Goal: Ask a question

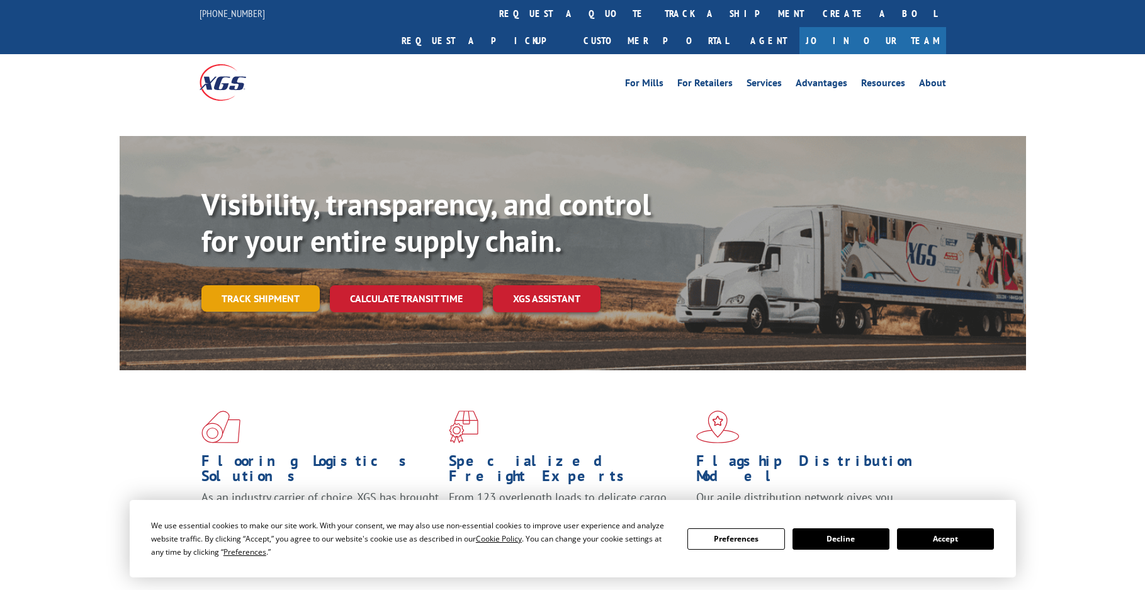
click at [249, 285] on link "Track shipment" at bounding box center [260, 298] width 118 height 26
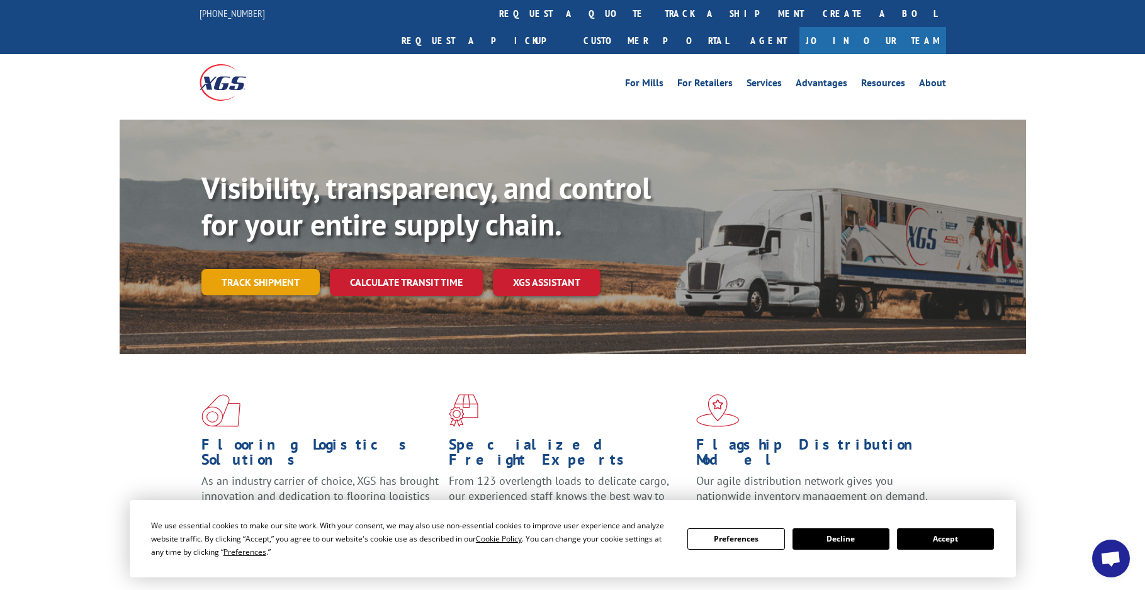
click at [252, 269] on link "Track shipment" at bounding box center [260, 282] width 118 height 26
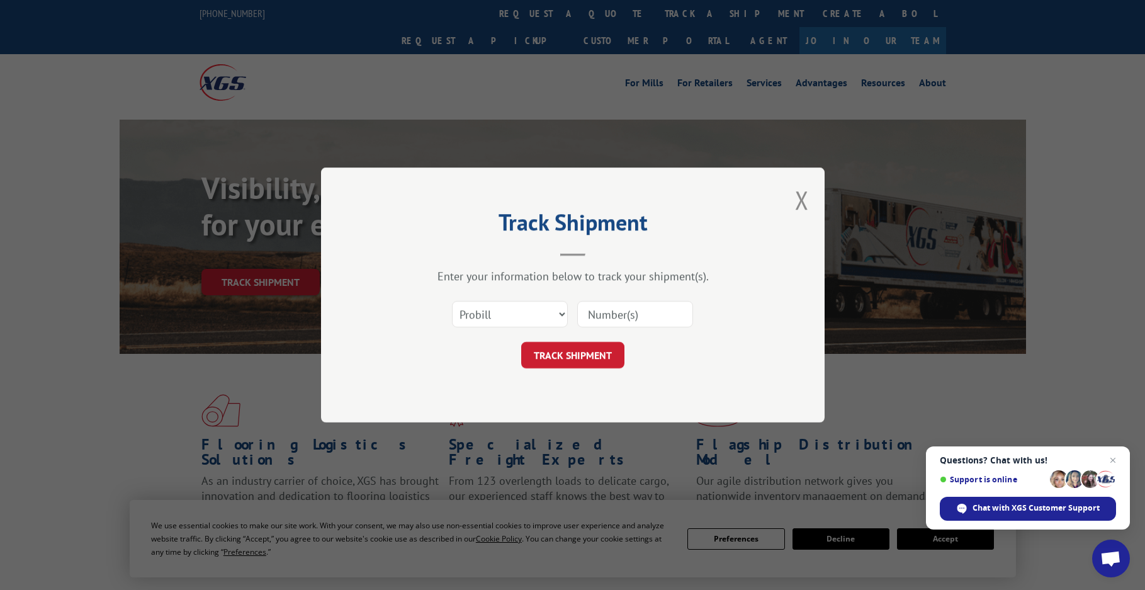
click at [628, 315] on input at bounding box center [635, 314] width 116 height 26
paste input "17095799"
type input "17095799"
click at [610, 352] on button "TRACK SHIPMENT" at bounding box center [572, 355] width 103 height 26
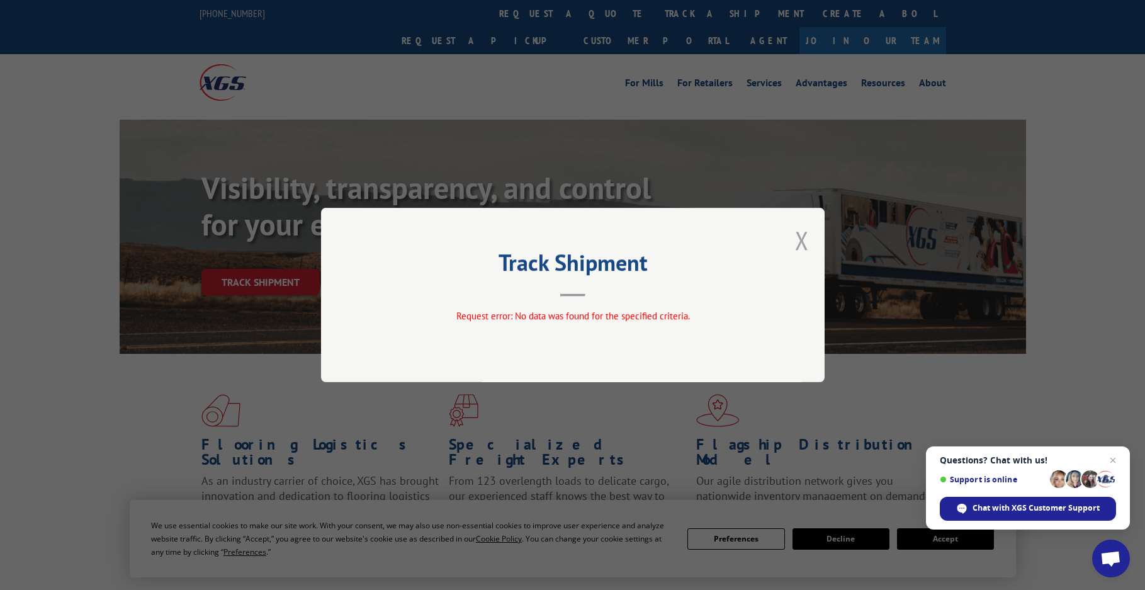
click at [804, 230] on button "Close modal" at bounding box center [802, 239] width 14 height 33
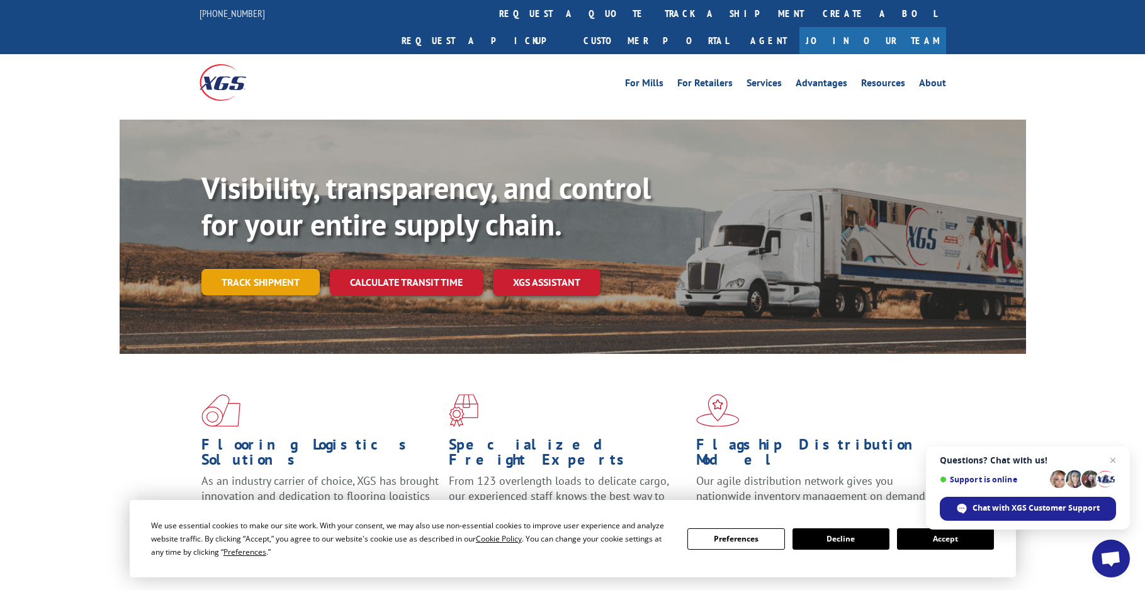
click at [239, 269] on link "Track shipment" at bounding box center [260, 282] width 118 height 26
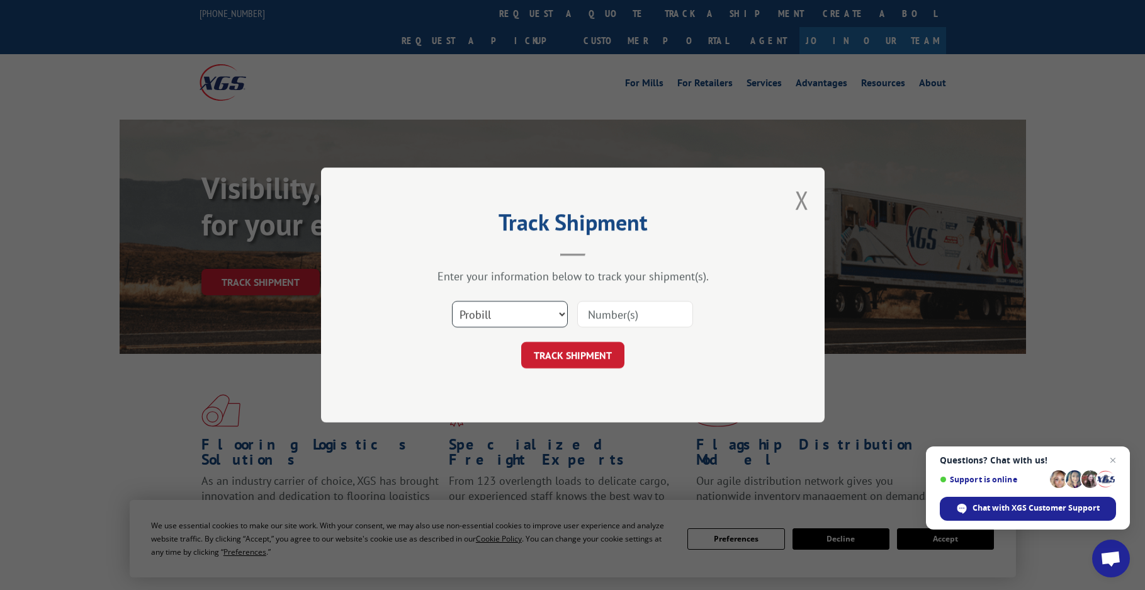
click at [551, 307] on select "Select category... Probill BOL PO" at bounding box center [510, 314] width 116 height 26
select select "bol"
click at [452, 301] on select "Select category... Probill BOL PO" at bounding box center [510, 314] width 116 height 26
click at [626, 317] on input at bounding box center [635, 314] width 116 height 26
paste input "17095799"
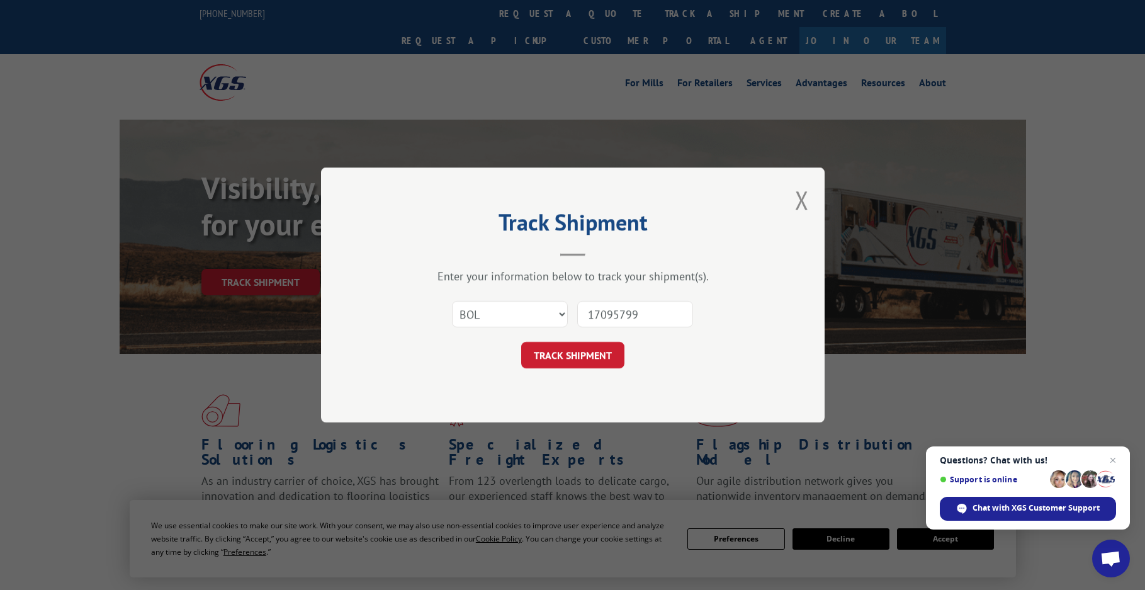
type input "17095799"
click at [521, 342] on button "TRACK SHIPMENT" at bounding box center [572, 355] width 103 height 26
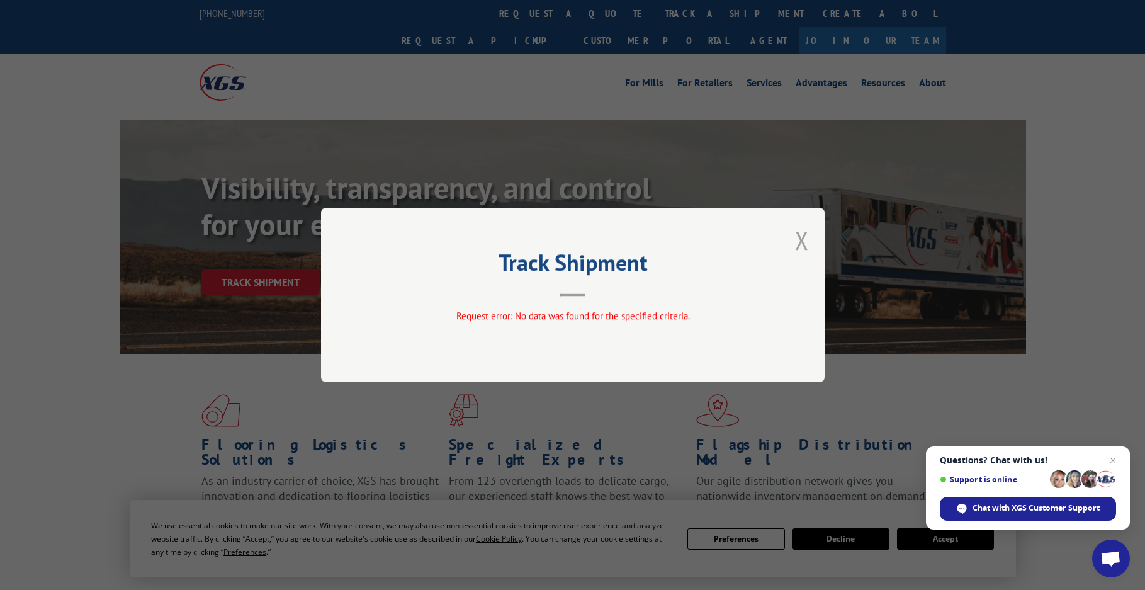
click at [802, 247] on button "Close modal" at bounding box center [802, 239] width 14 height 33
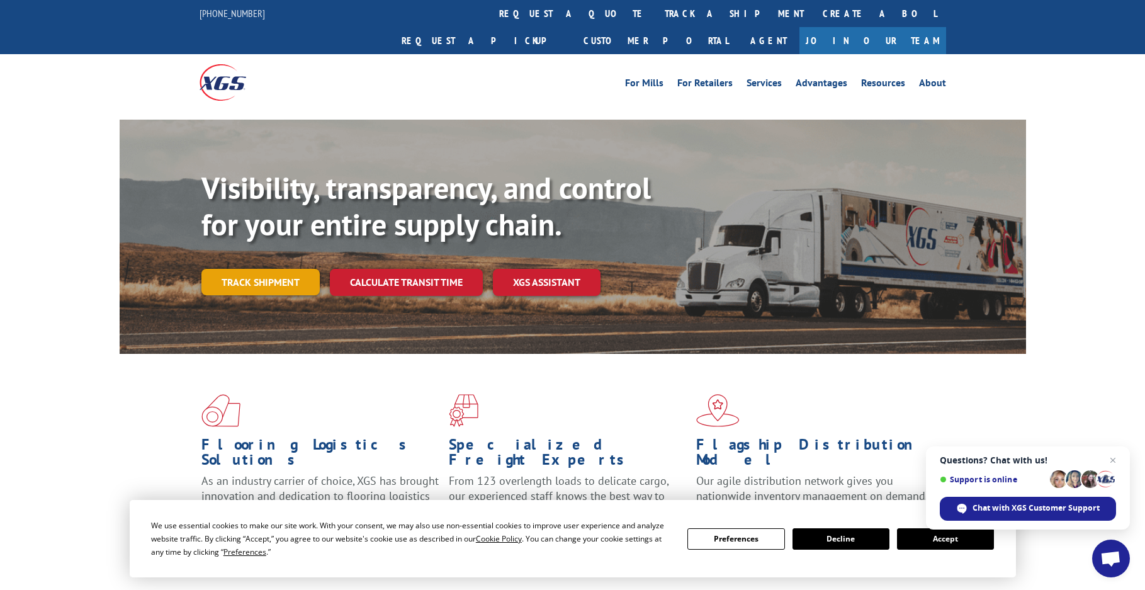
click at [233, 269] on link "Track shipment" at bounding box center [260, 282] width 118 height 26
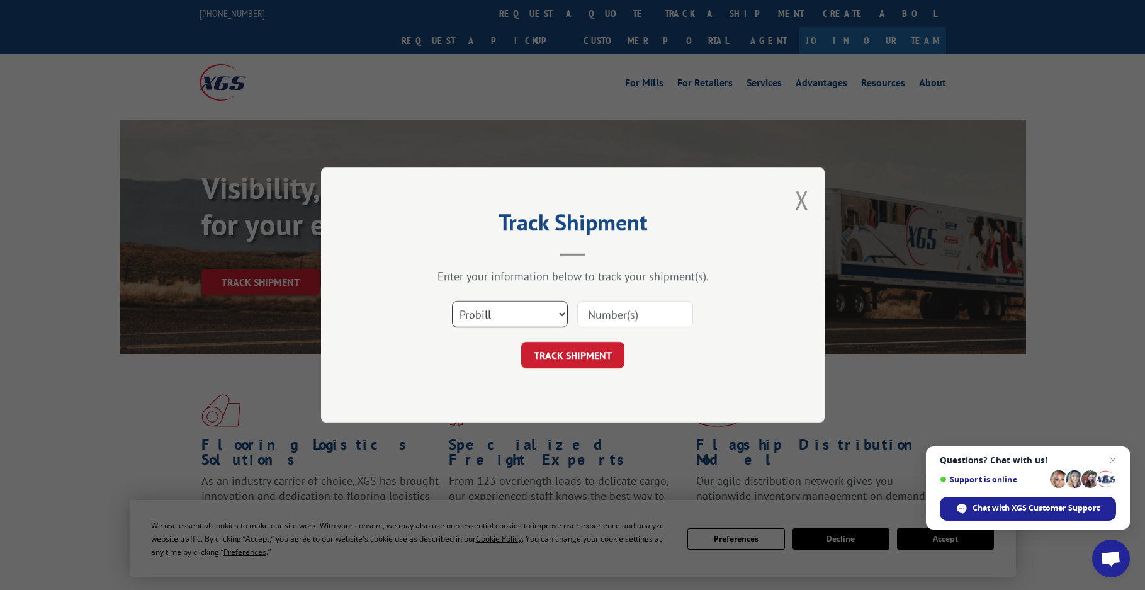
click at [553, 317] on select "Select category... Probill BOL PO" at bounding box center [510, 314] width 116 height 26
select select "bol"
click at [452, 301] on select "Select category... Probill BOL PO" at bounding box center [510, 314] width 116 height 26
click at [597, 322] on input at bounding box center [635, 314] width 116 height 26
paste input "AA04966194"
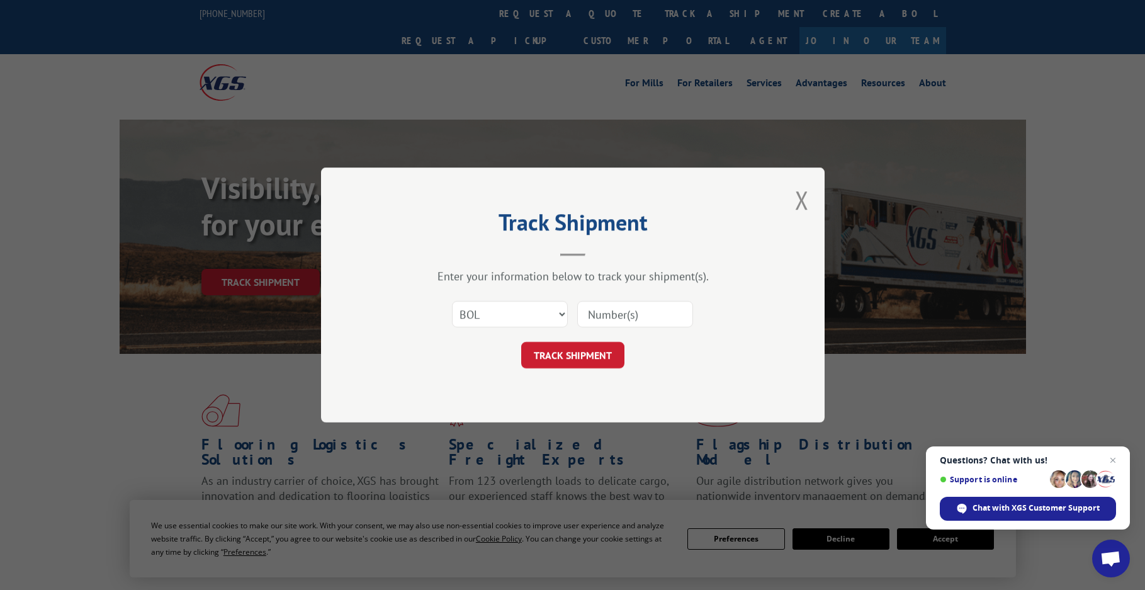
type input "AA04966194"
click button "TRACK SHIPMENT" at bounding box center [572, 355] width 103 height 26
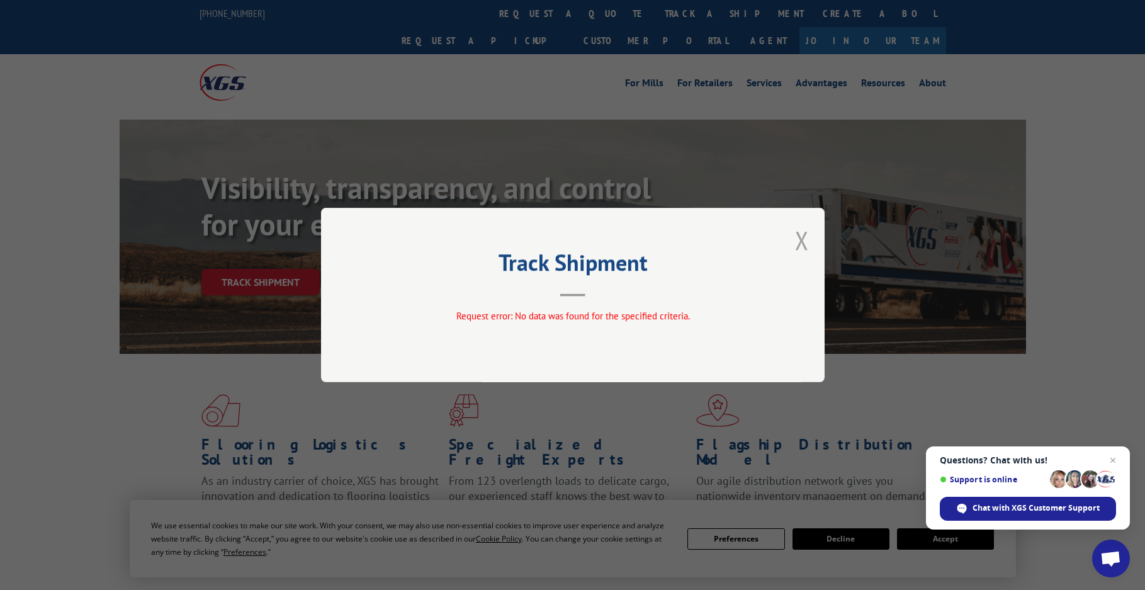
click at [808, 234] on button "Close modal" at bounding box center [802, 239] width 14 height 33
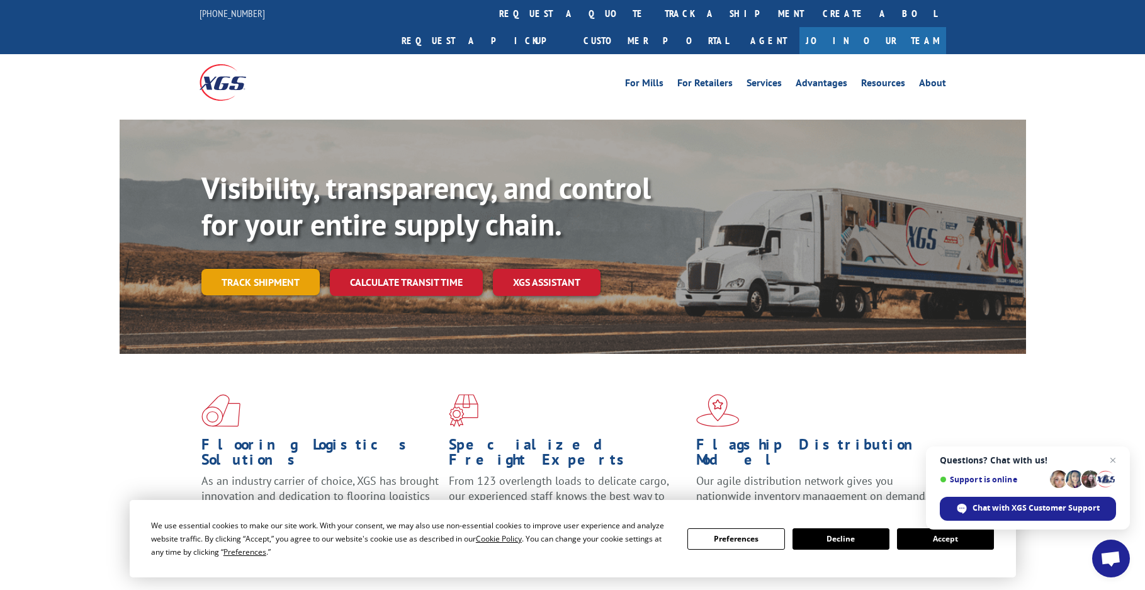
click at [241, 269] on link "Track shipment" at bounding box center [260, 282] width 118 height 26
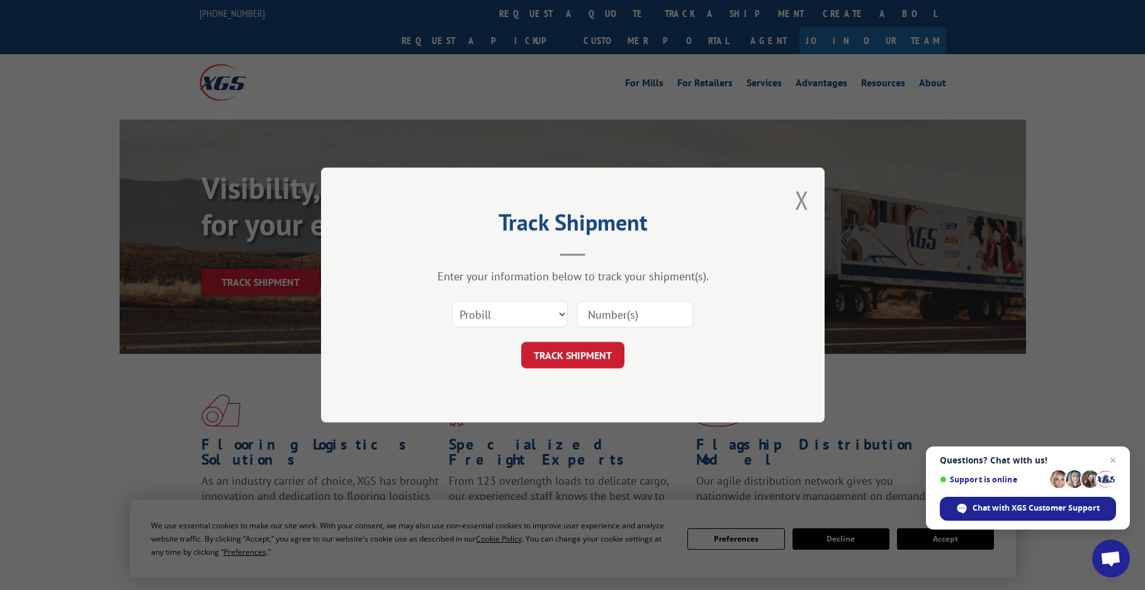
click at [595, 315] on input at bounding box center [635, 314] width 116 height 26
paste input "17095799"
type input "17095799"
click at [602, 364] on button "TRACK SHIPMENT" at bounding box center [572, 355] width 103 height 26
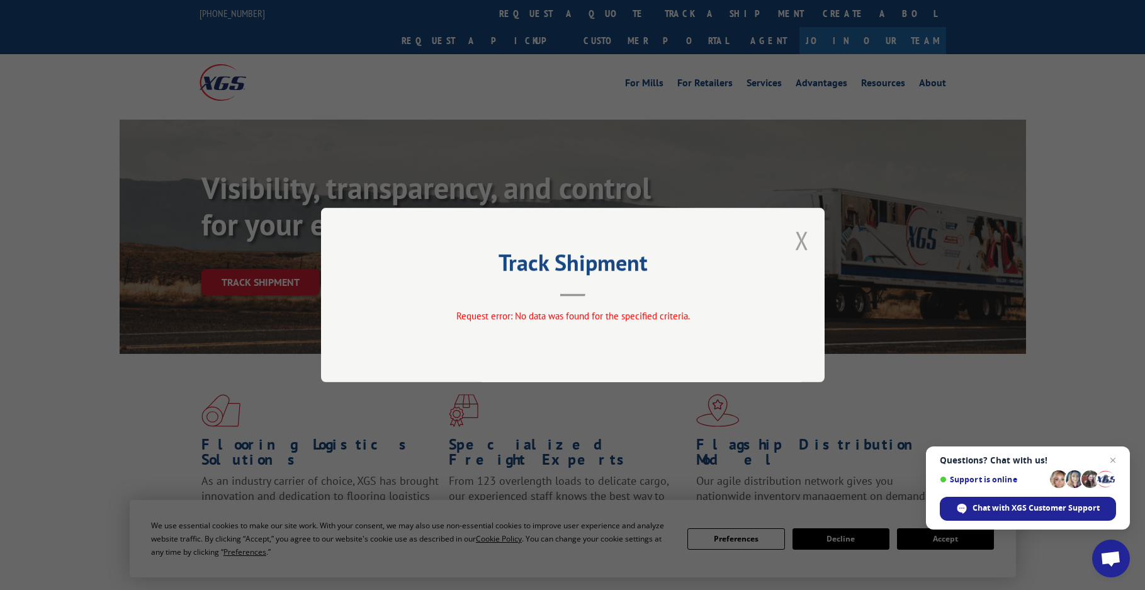
click at [803, 239] on button "Close modal" at bounding box center [802, 239] width 14 height 33
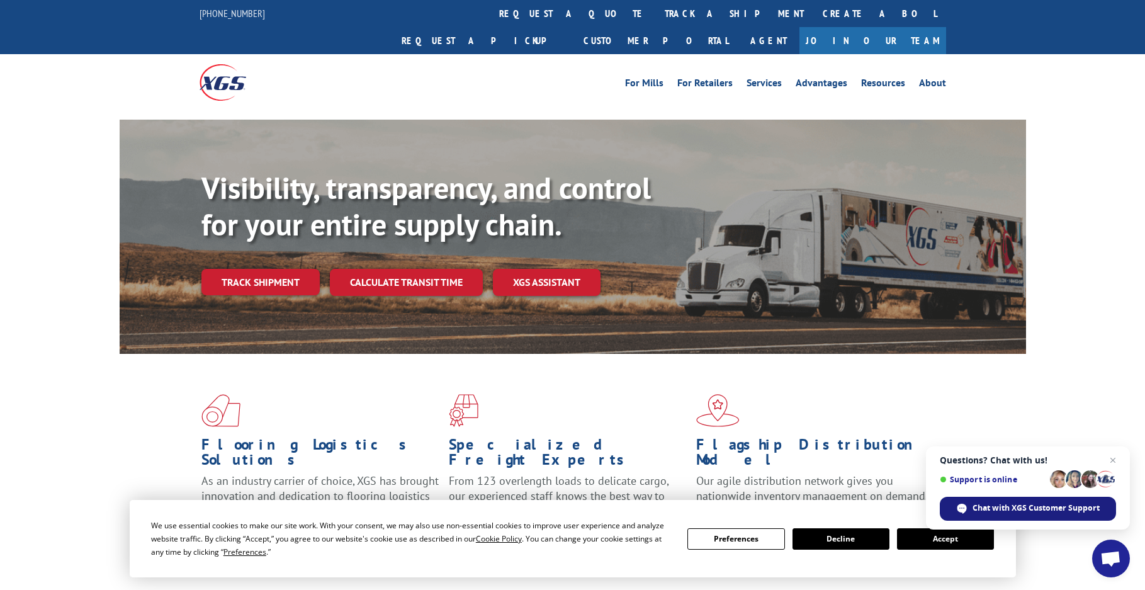
click at [1000, 502] on span "Chat with XGS Customer Support" at bounding box center [1035, 507] width 127 height 11
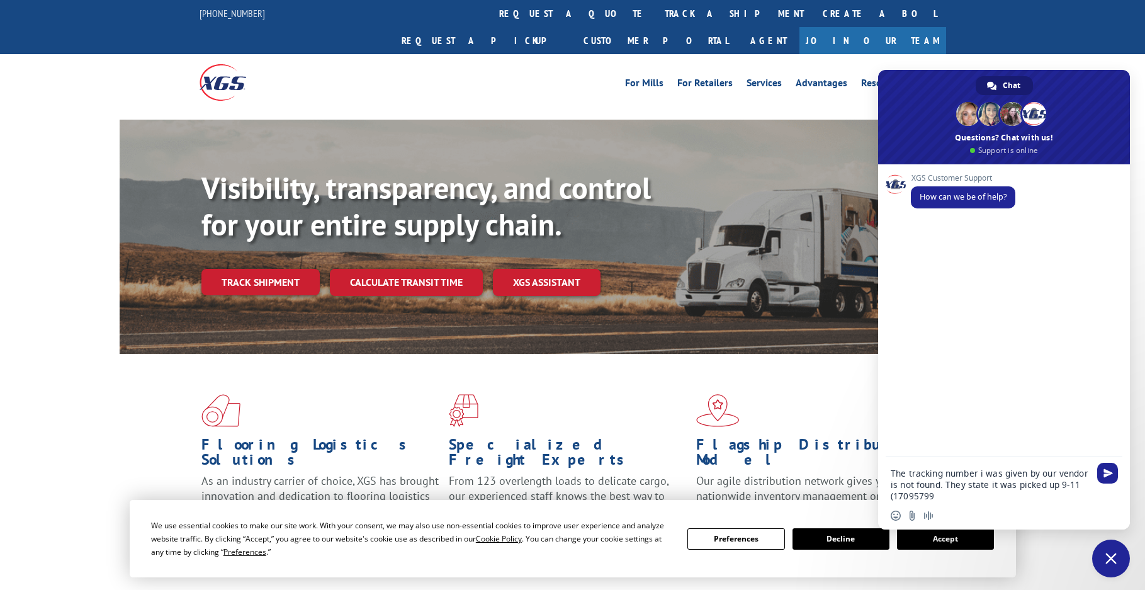
type textarea "The tracking number i was given by our vendor is not found. They state it was p…"
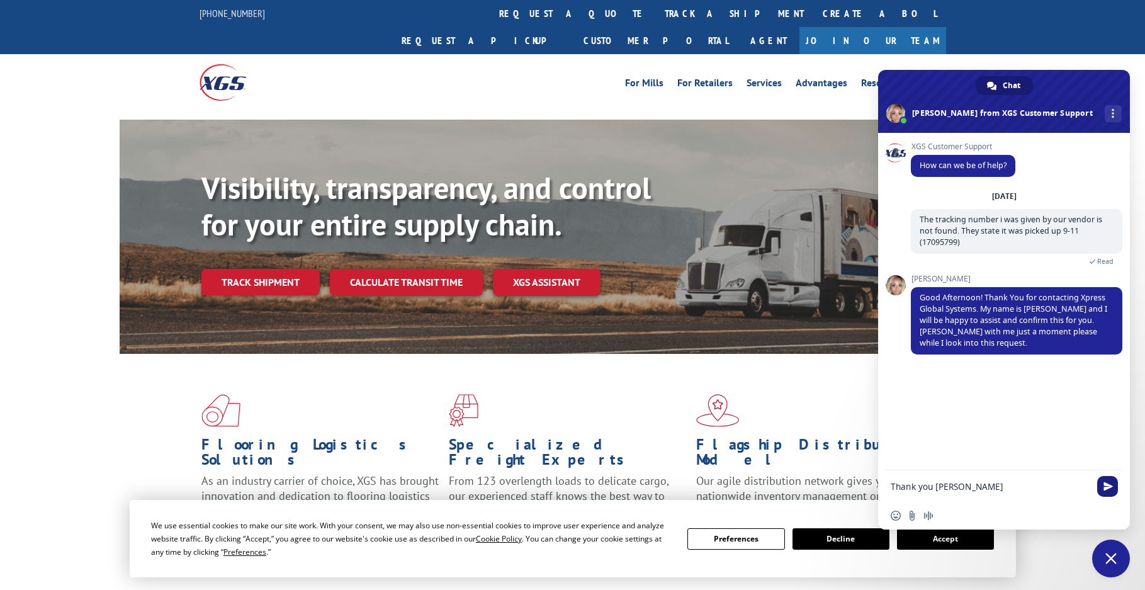
type textarea "Thank you [PERSON_NAME]"
click at [1113, 492] on span "Send" at bounding box center [1107, 486] width 21 height 21
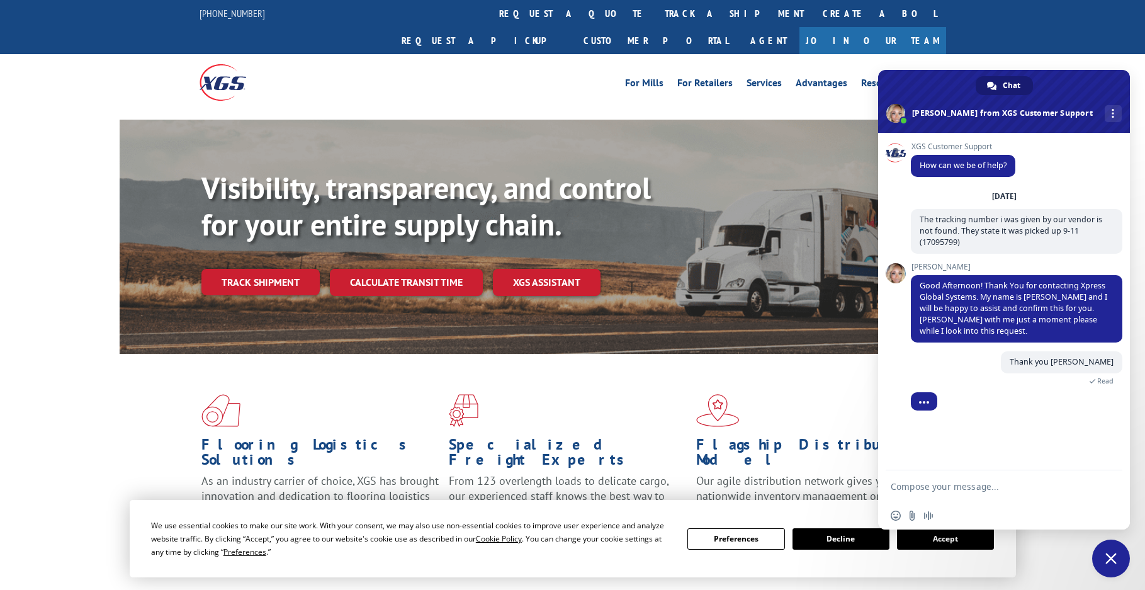
scroll to position [86, 0]
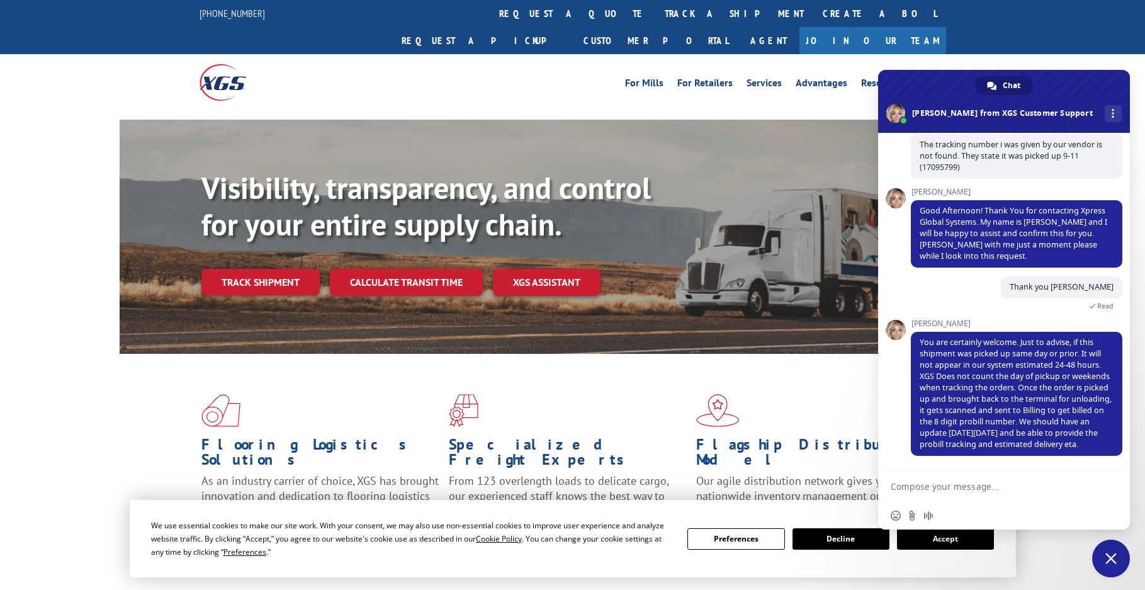
click at [939, 492] on textarea "Compose your message..." at bounding box center [990, 486] width 199 height 11
type textarea "Thank you very much. I will check again 9-15"
drag, startPoint x: 918, startPoint y: 330, endPoint x: 1068, endPoint y: 443, distance: 187.8
click at [1068, 443] on span "You are certainly welcome. Just to advise, if this shipment was picked up same …" at bounding box center [1016, 394] width 211 height 124
copy span "You are certainly welcome. Just to advise, if this shipment was picked up same …"
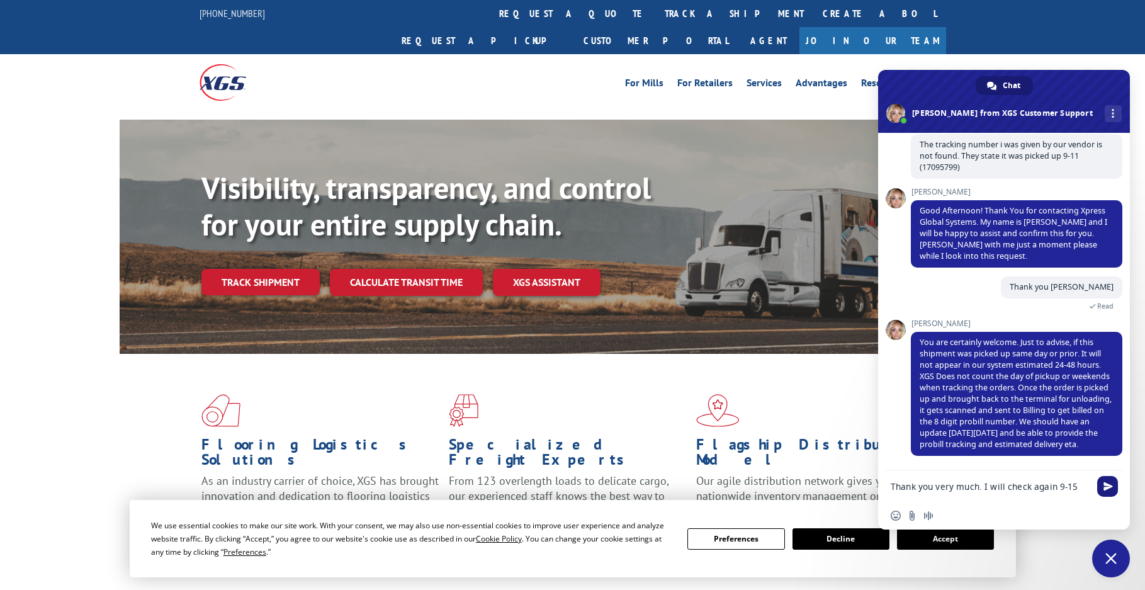
click at [1102, 484] on span "Send" at bounding box center [1107, 486] width 21 height 21
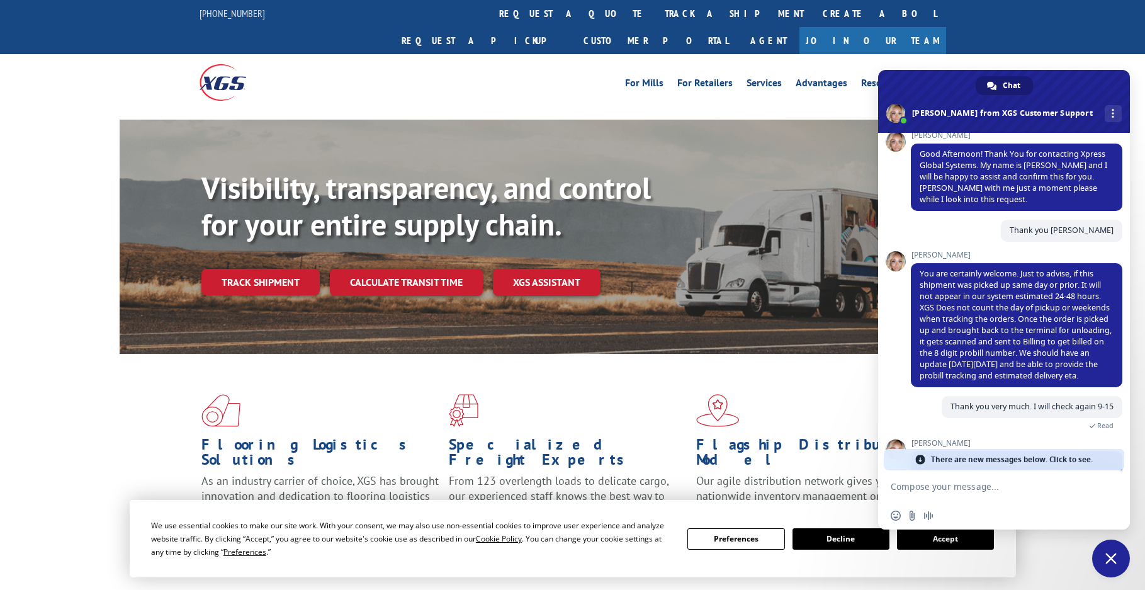
scroll to position [117, 0]
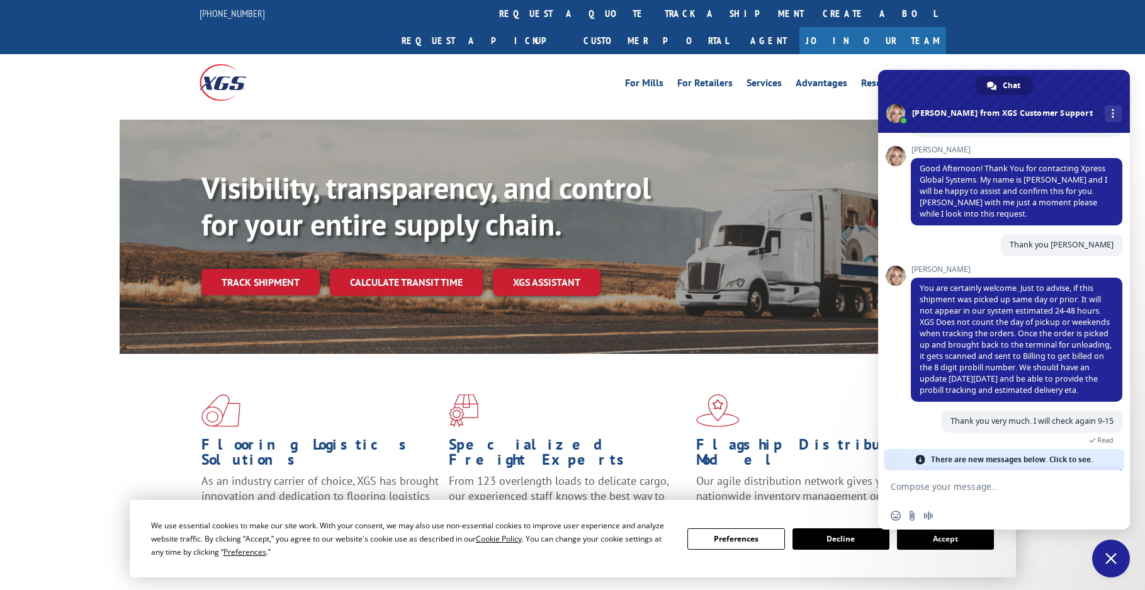
click at [916, 424] on div "Thank you very much. I will check again 9-15 A few seconds ago Read" at bounding box center [1016, 431] width 211 height 43
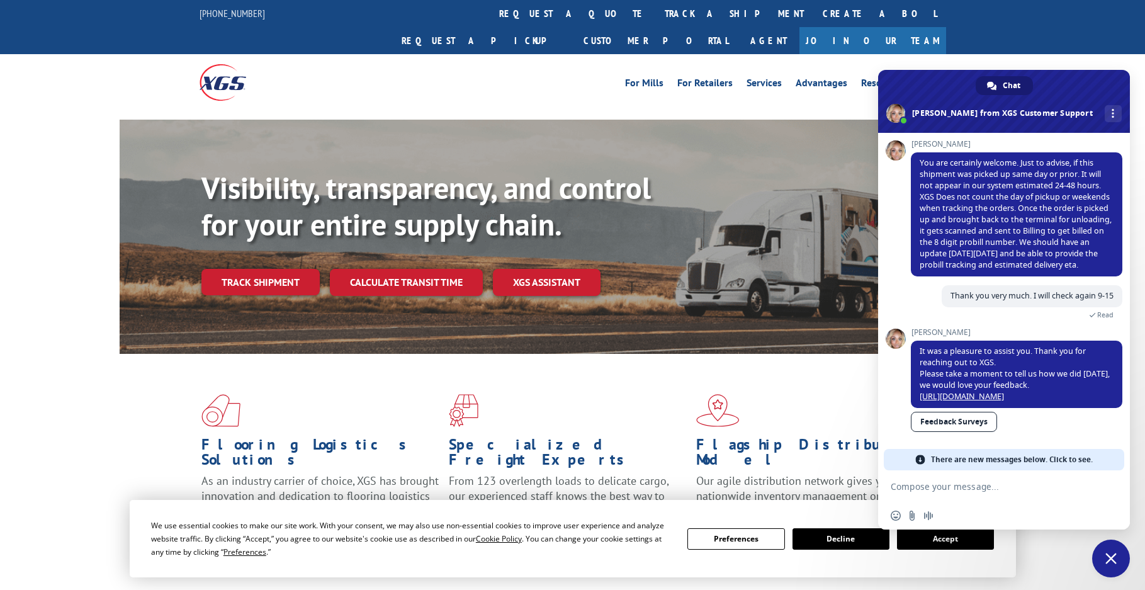
scroll to position [244, 0]
